Goal: Task Accomplishment & Management: Use online tool/utility

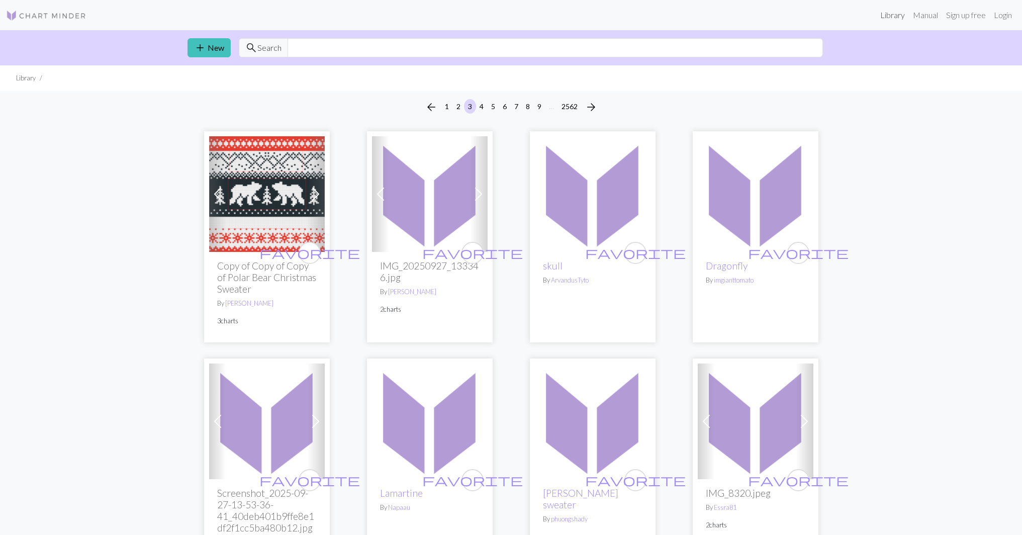
click at [890, 16] on link "Library" at bounding box center [892, 15] width 33 height 20
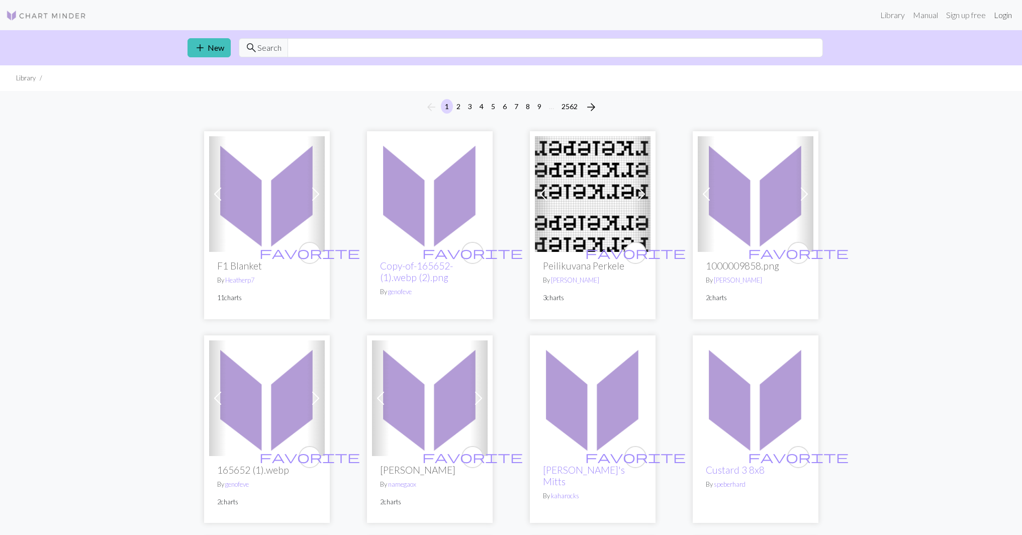
click at [1008, 15] on link "Login" at bounding box center [1003, 15] width 26 height 20
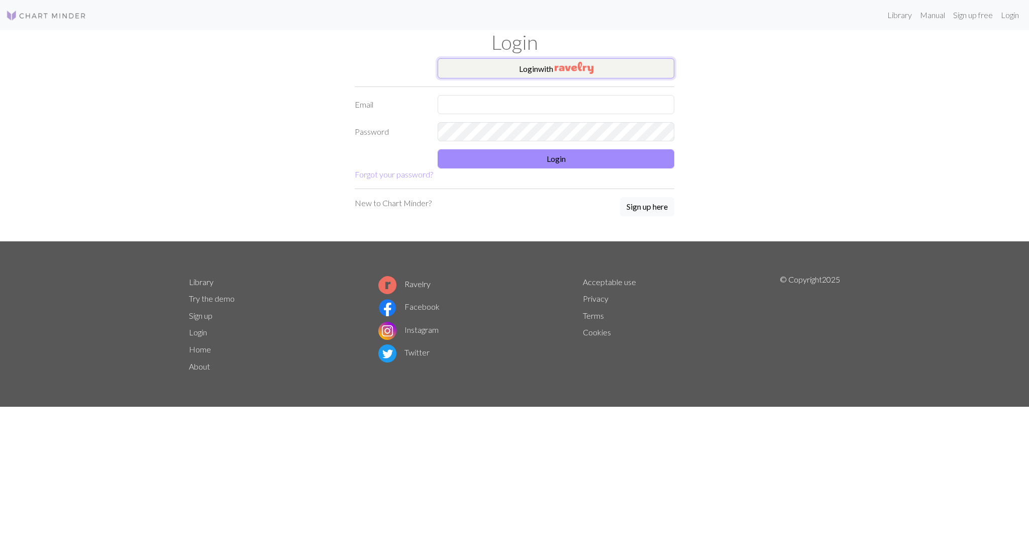
click at [542, 69] on button "Login with" at bounding box center [556, 68] width 237 height 20
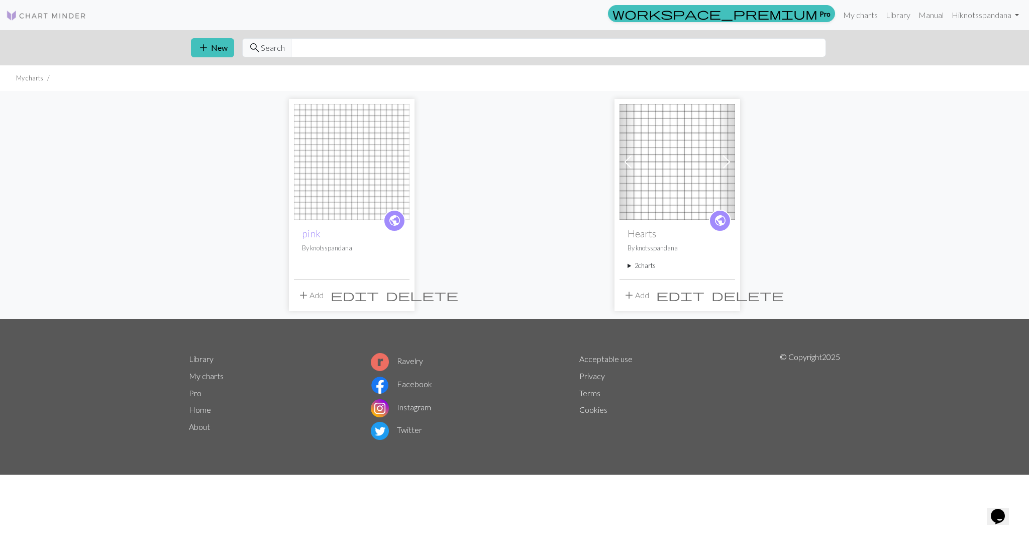
click at [377, 210] on img at bounding box center [352, 162] width 116 height 116
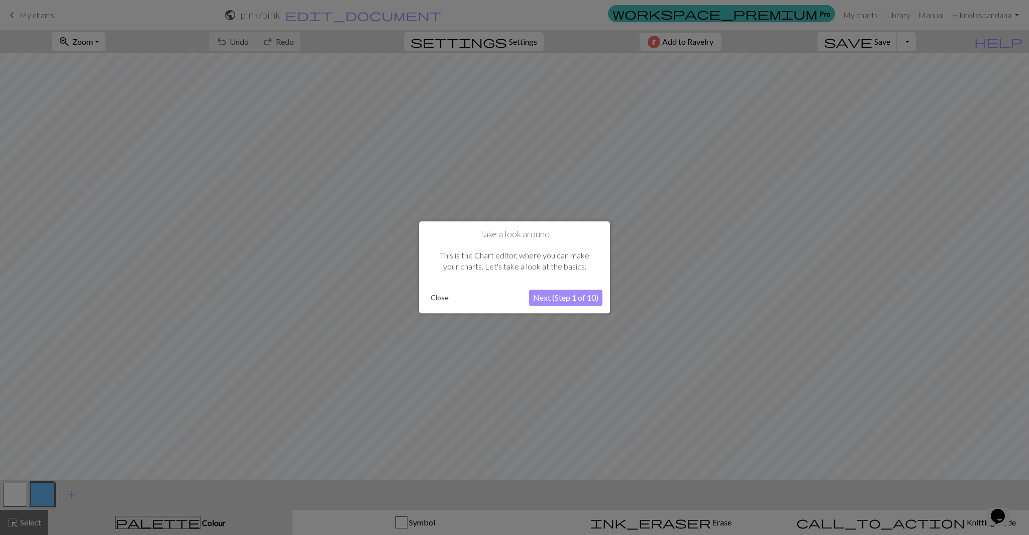
click at [444, 299] on button "Close" at bounding box center [440, 298] width 26 height 15
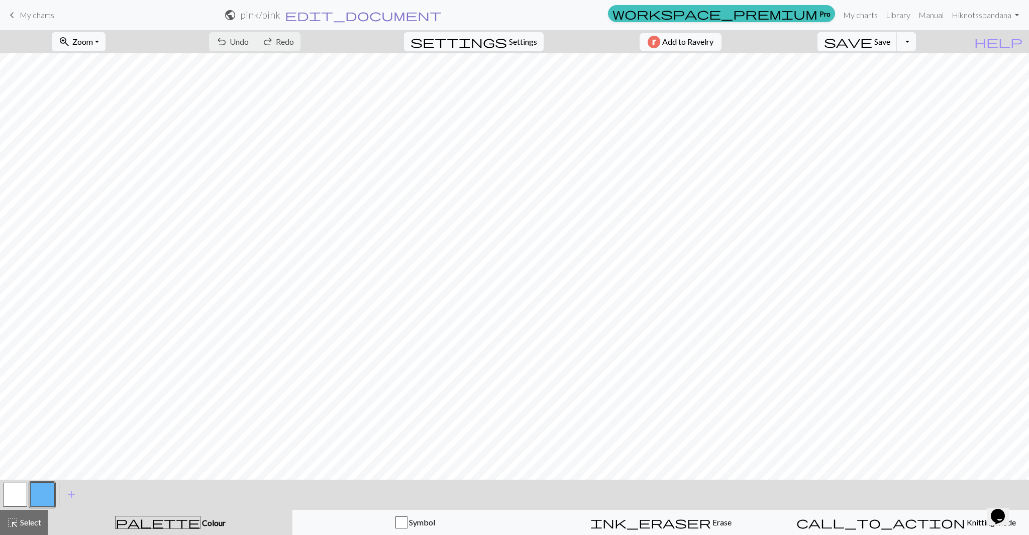
click at [442, 16] on span "edit_document" at bounding box center [363, 15] width 157 height 14
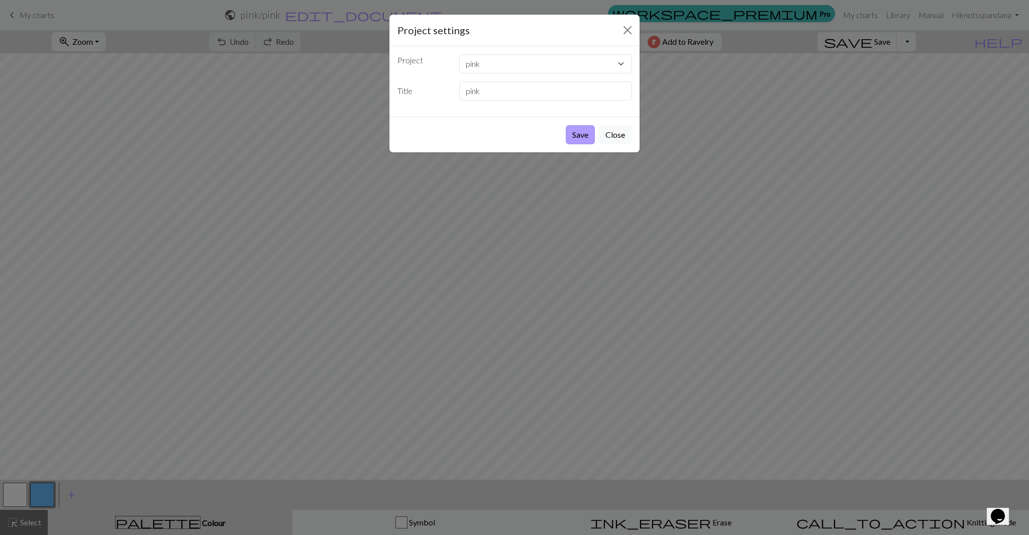
click at [575, 134] on button "Save" at bounding box center [580, 134] width 29 height 19
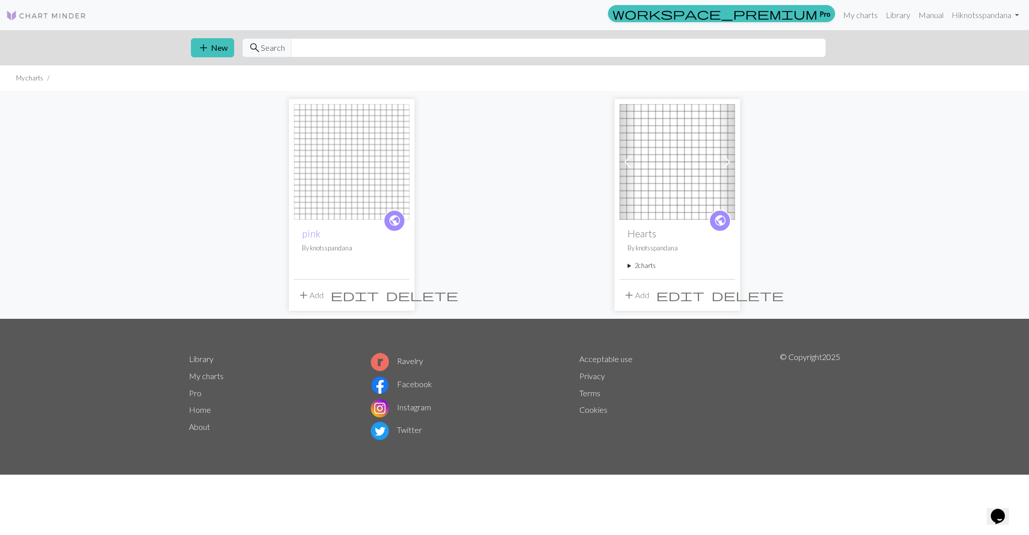
click at [327, 197] on img at bounding box center [352, 162] width 116 height 116
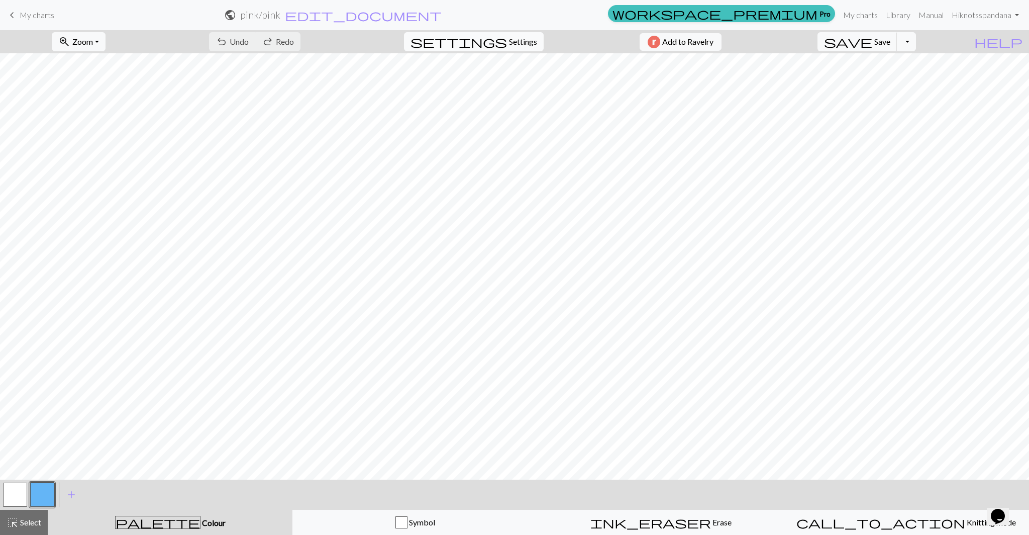
click at [517, 47] on span "Settings" at bounding box center [523, 42] width 28 height 12
select select "aran"
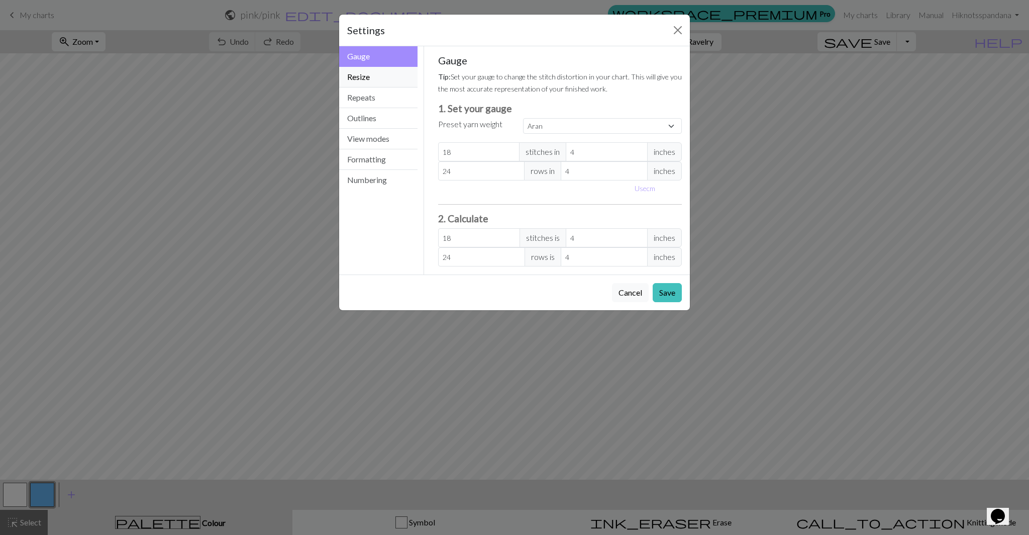
click at [372, 75] on button "Resize" at bounding box center [378, 77] width 78 height 21
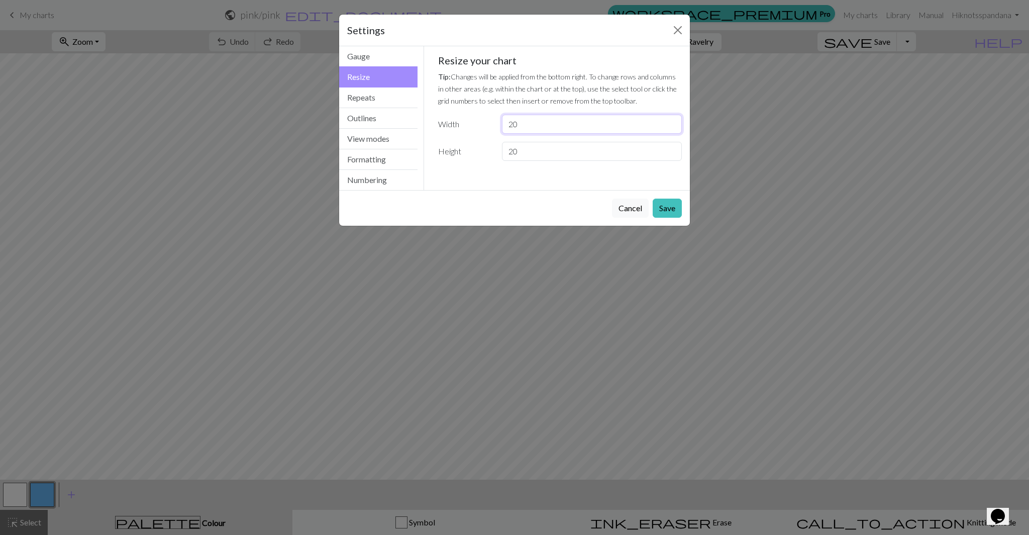
click at [529, 126] on input "20" at bounding box center [592, 124] width 180 height 19
type input "2"
type input "31"
click at [515, 153] on input "20" at bounding box center [592, 151] width 180 height 19
type input "50"
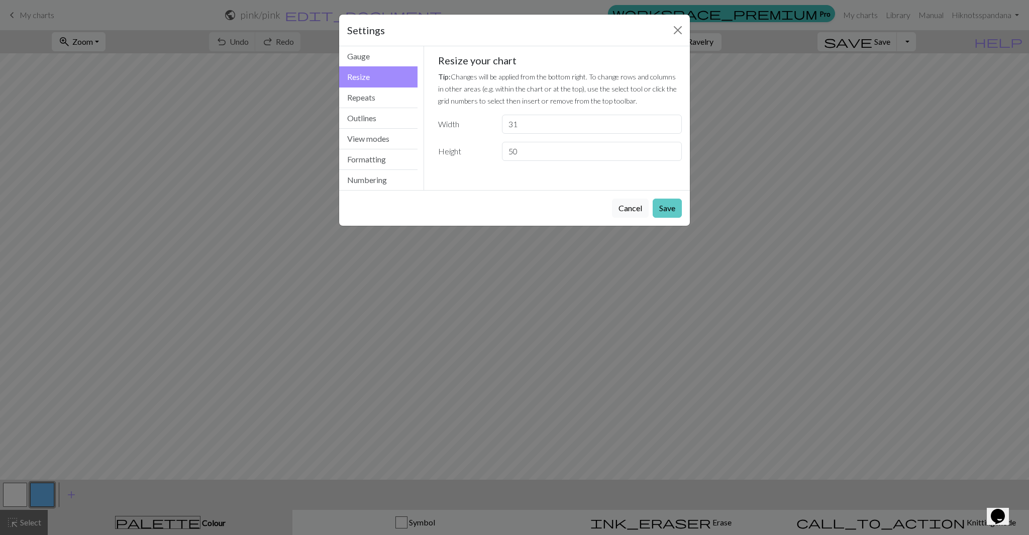
click at [667, 205] on button "Save" at bounding box center [667, 208] width 29 height 19
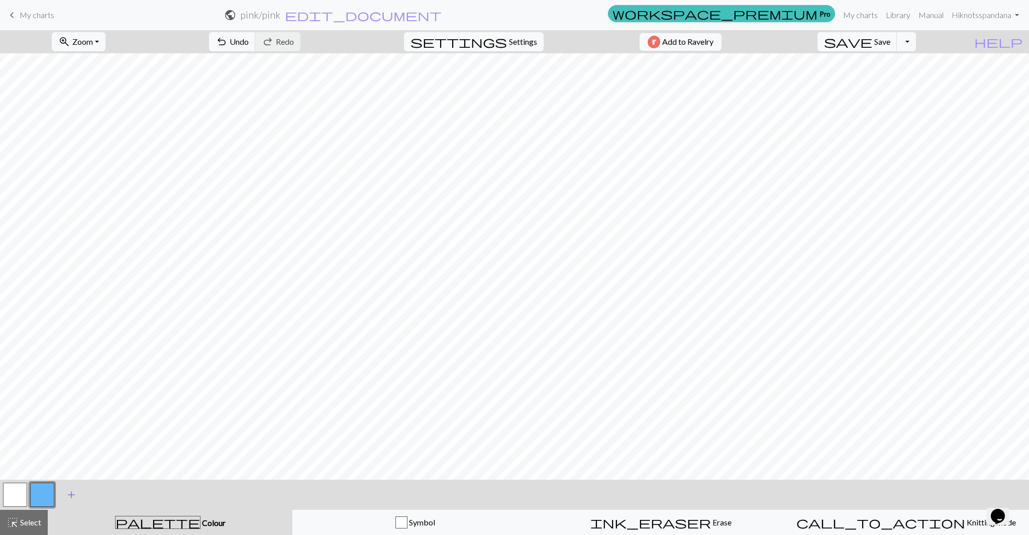
click at [70, 494] on span "add" at bounding box center [71, 495] width 12 height 14
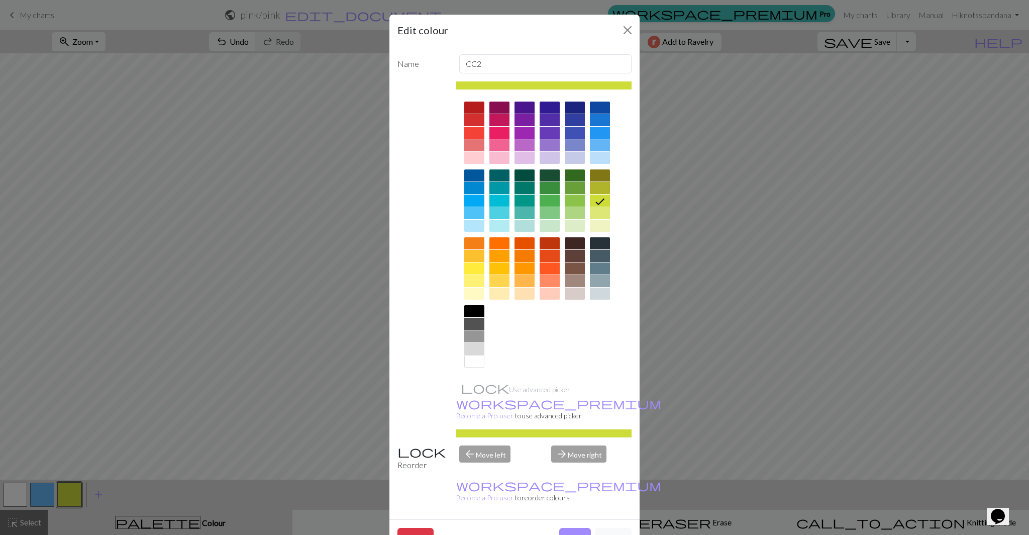
drag, startPoint x: 622, startPoint y: 420, endPoint x: 605, endPoint y: 420, distance: 17.6
click at [605, 429] on div at bounding box center [544, 433] width 176 height 8
click at [604, 429] on div at bounding box center [544, 433] width 176 height 8
click at [479, 445] on div "arrow_back Move left" at bounding box center [499, 458] width 92 height 26
click at [488, 446] on div "arrow_back Move left" at bounding box center [499, 458] width 92 height 26
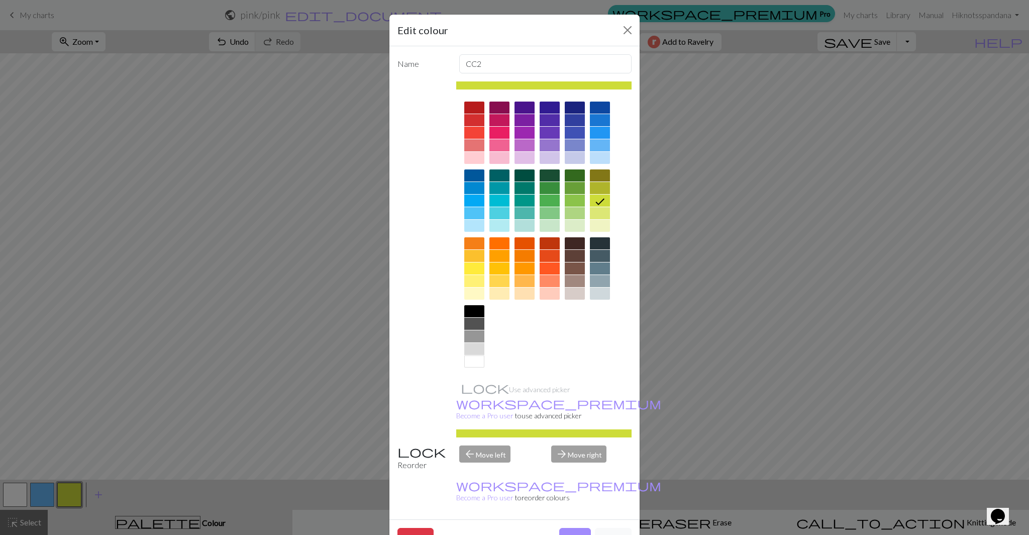
click at [559, 445] on div "arrow_forward Move right" at bounding box center [591, 458] width 92 height 26
click at [572, 204] on div at bounding box center [575, 201] width 20 height 12
click at [576, 189] on div at bounding box center [575, 188] width 20 height 12
click at [574, 215] on div at bounding box center [575, 213] width 20 height 12
click at [545, 213] on div at bounding box center [550, 213] width 20 height 12
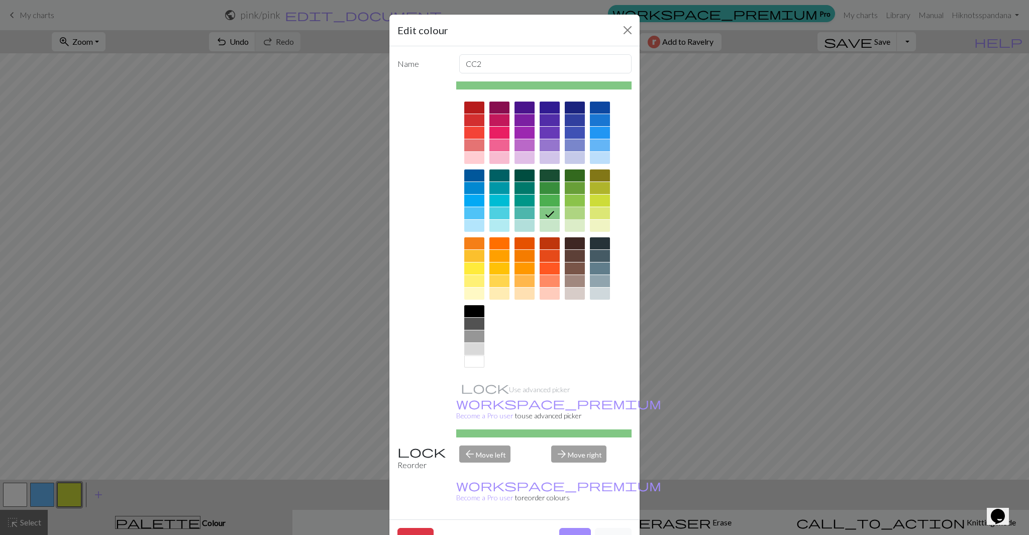
click at [568, 214] on div at bounding box center [575, 213] width 20 height 12
click at [590, 214] on div at bounding box center [600, 213] width 20 height 12
click at [569, 214] on div at bounding box center [575, 213] width 20 height 12
click at [565, 528] on button "Done" at bounding box center [575, 537] width 32 height 19
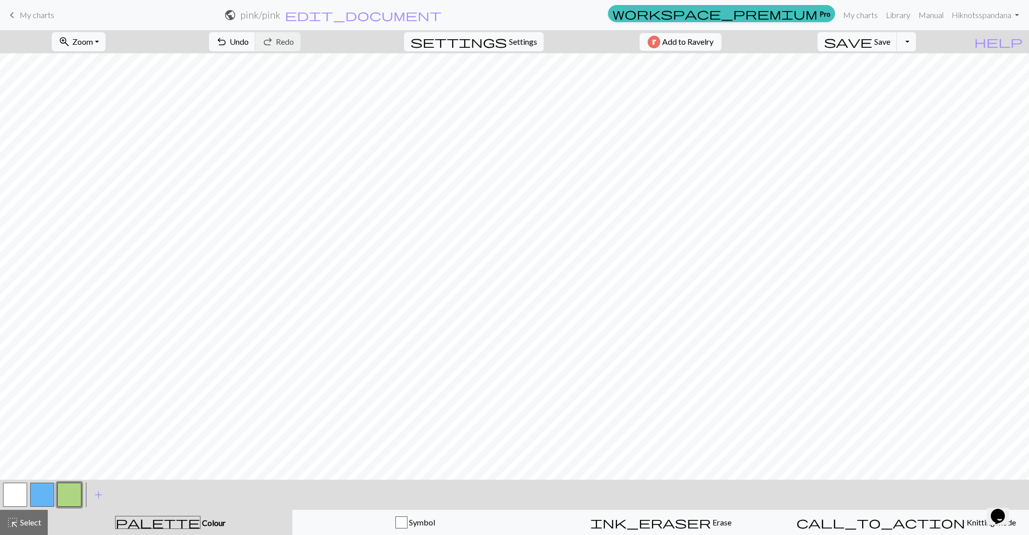
click at [49, 489] on button "button" at bounding box center [42, 495] width 24 height 24
click at [50, 493] on button "button" at bounding box center [42, 495] width 24 height 24
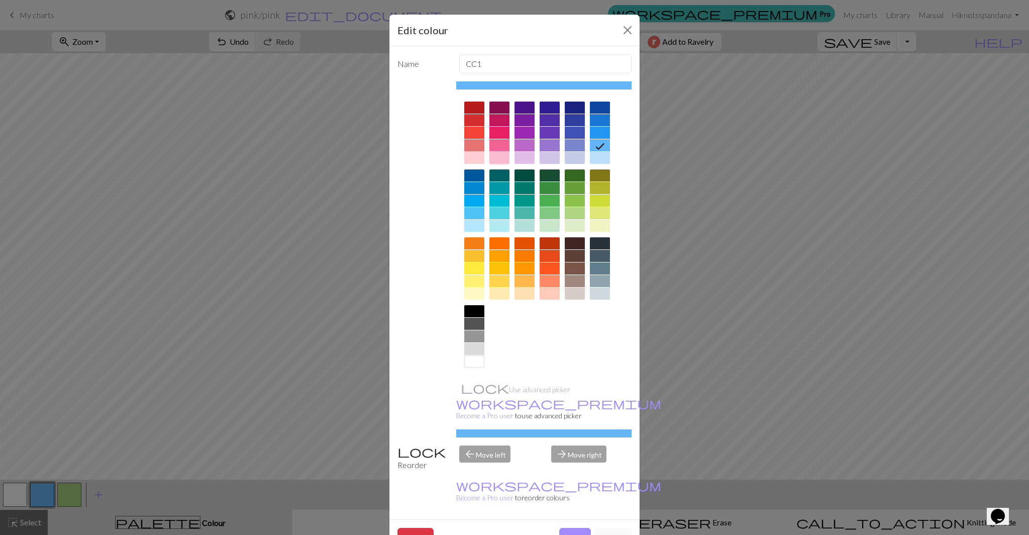
click at [492, 156] on div at bounding box center [500, 158] width 20 height 12
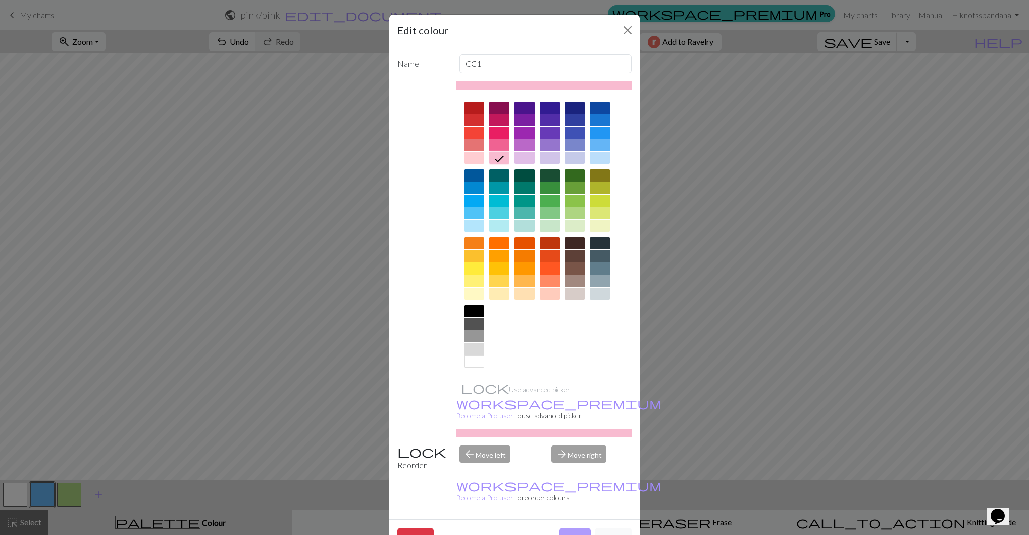
click at [579, 528] on button "Done" at bounding box center [575, 537] width 32 height 19
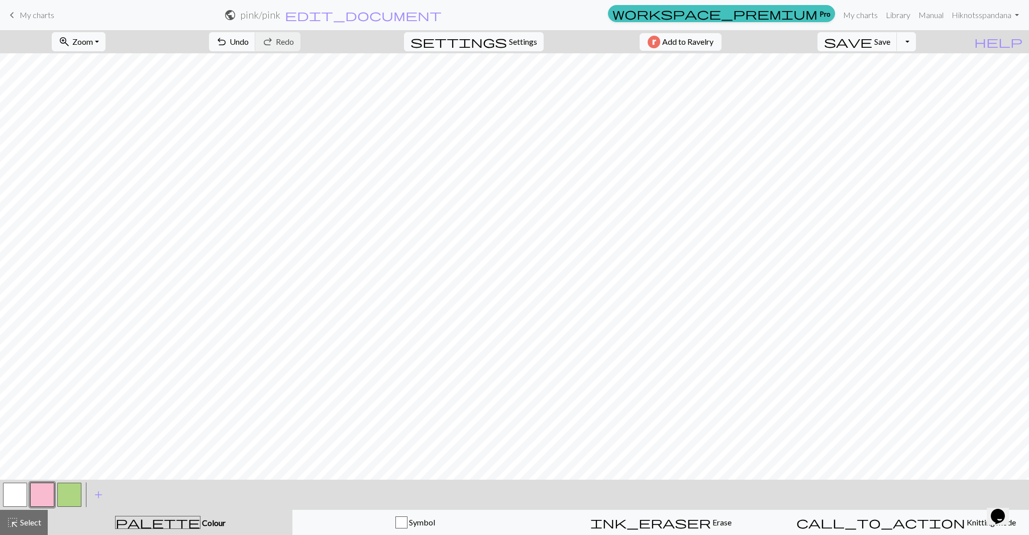
click at [68, 490] on button "button" at bounding box center [69, 495] width 24 height 24
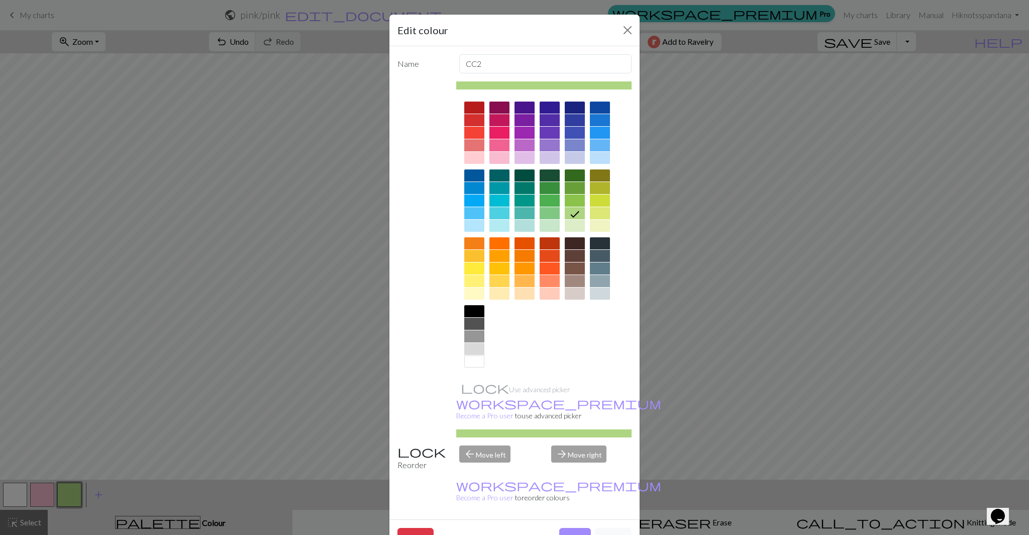
click at [573, 223] on div at bounding box center [575, 226] width 20 height 12
click at [552, 226] on div at bounding box center [550, 226] width 20 height 12
click at [573, 228] on div at bounding box center [575, 226] width 20 height 12
click at [574, 217] on div at bounding box center [575, 213] width 20 height 12
click at [576, 528] on button "Done" at bounding box center [575, 537] width 32 height 19
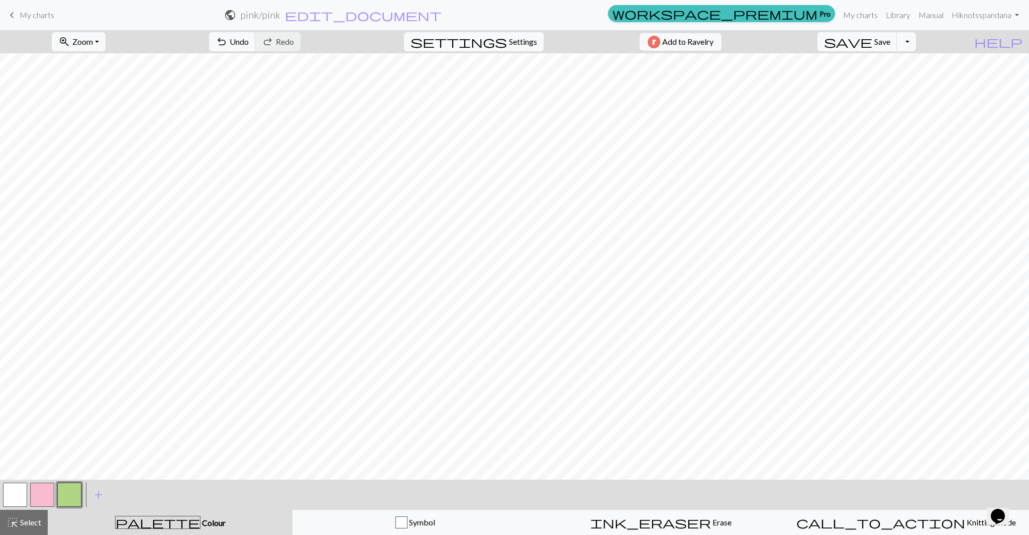
click at [43, 501] on button "button" at bounding box center [42, 495] width 24 height 24
click at [65, 493] on button "button" at bounding box center [69, 495] width 24 height 24
click at [13, 497] on button "button" at bounding box center [15, 495] width 24 height 24
click at [34, 490] on button "button" at bounding box center [42, 495] width 24 height 24
click at [74, 494] on button "button" at bounding box center [69, 495] width 24 height 24
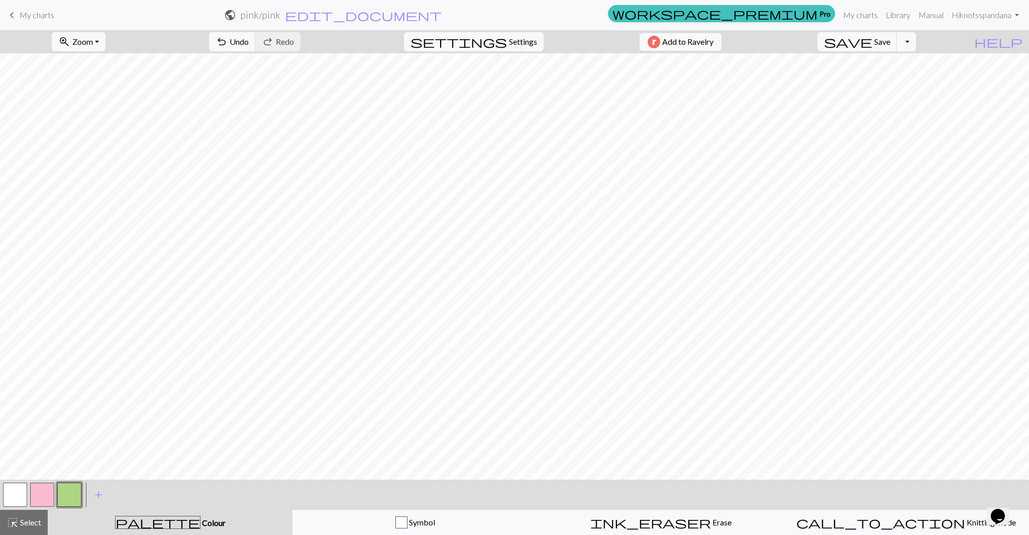
click at [50, 490] on button "button" at bounding box center [42, 495] width 24 height 24
click at [67, 495] on button "button" at bounding box center [69, 495] width 24 height 24
click at [49, 493] on button "button" at bounding box center [42, 495] width 24 height 24
click at [71, 499] on button "button" at bounding box center [69, 495] width 24 height 24
click at [50, 492] on button "button" at bounding box center [42, 495] width 24 height 24
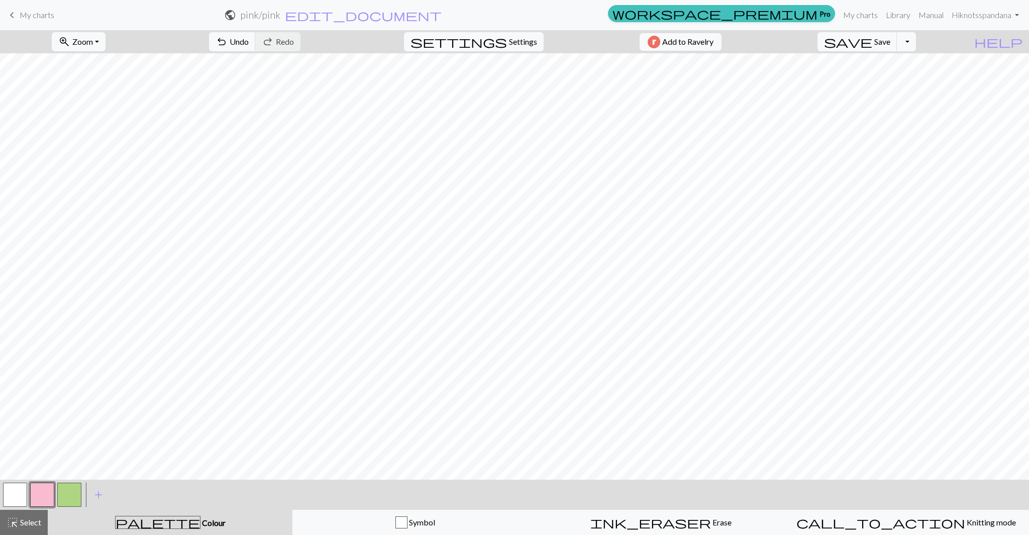
click at [73, 494] on button "button" at bounding box center [69, 495] width 24 height 24
click at [249, 46] on span "Undo" at bounding box center [239, 42] width 19 height 10
click at [45, 495] on button "button" at bounding box center [42, 495] width 24 height 24
click at [249, 38] on span "Undo" at bounding box center [239, 42] width 19 height 10
click at [77, 499] on button "button" at bounding box center [69, 495] width 24 height 24
